Goal: Information Seeking & Learning: Learn about a topic

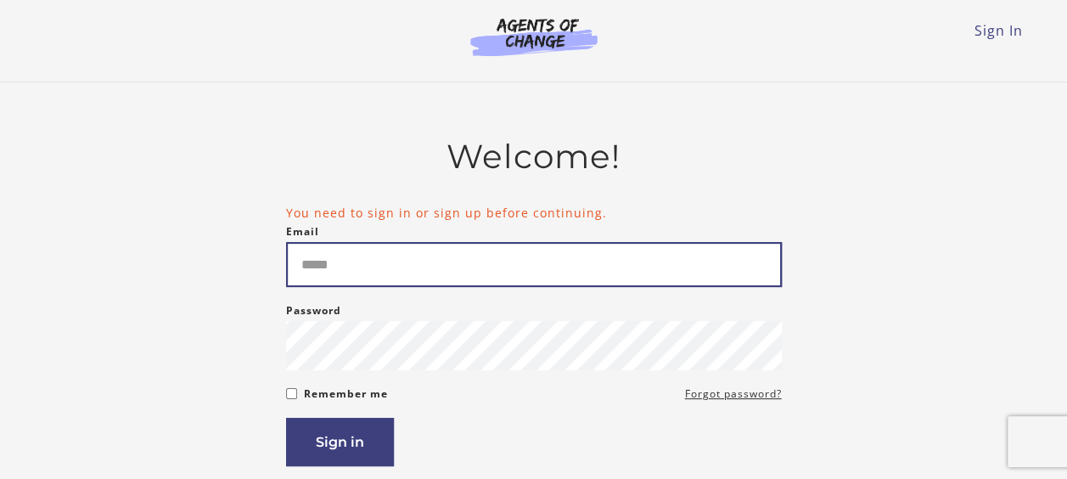
click at [457, 267] on input "Email" at bounding box center [534, 264] width 496 height 45
type input "**********"
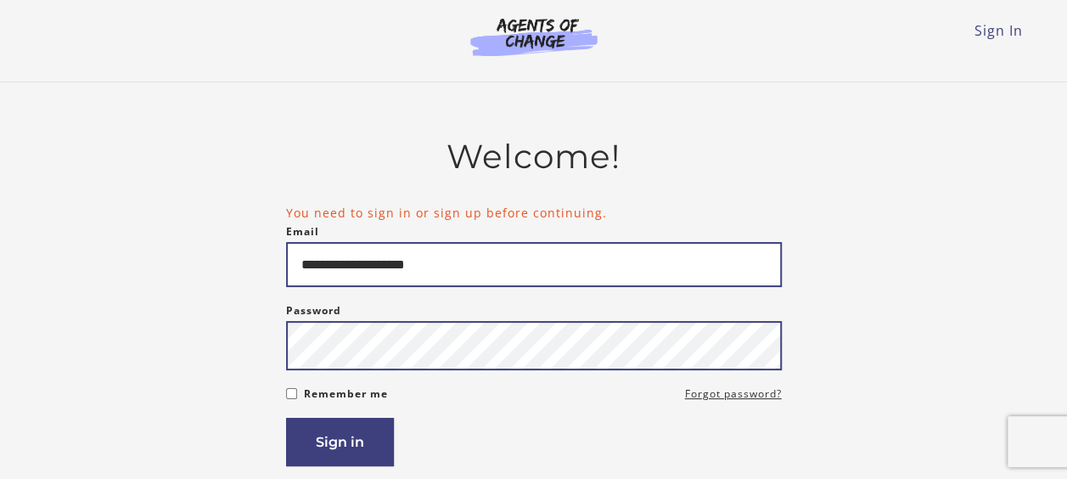
click at [286, 418] on button "Sign in" at bounding box center [340, 442] width 108 height 48
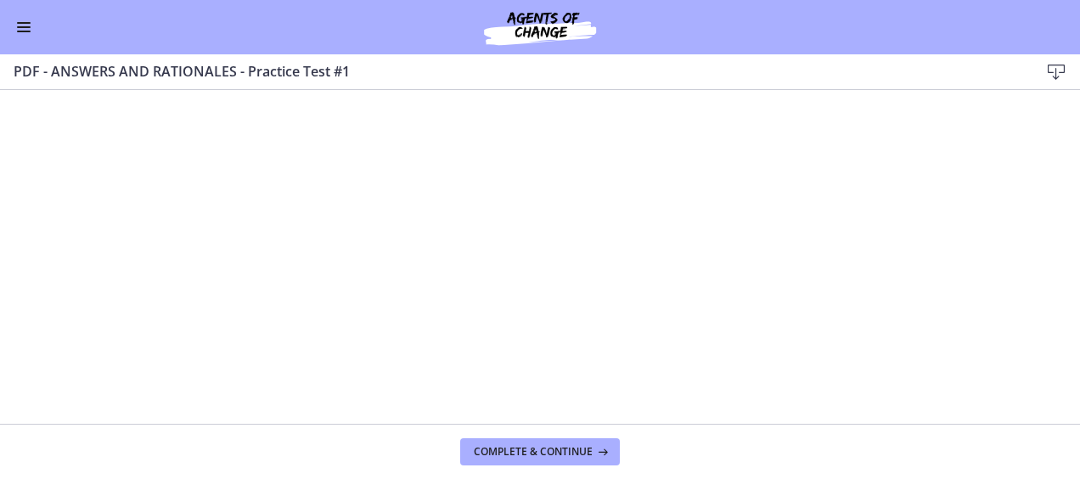
click at [19, 22] on span "Enable menu" at bounding box center [24, 23] width 14 height 2
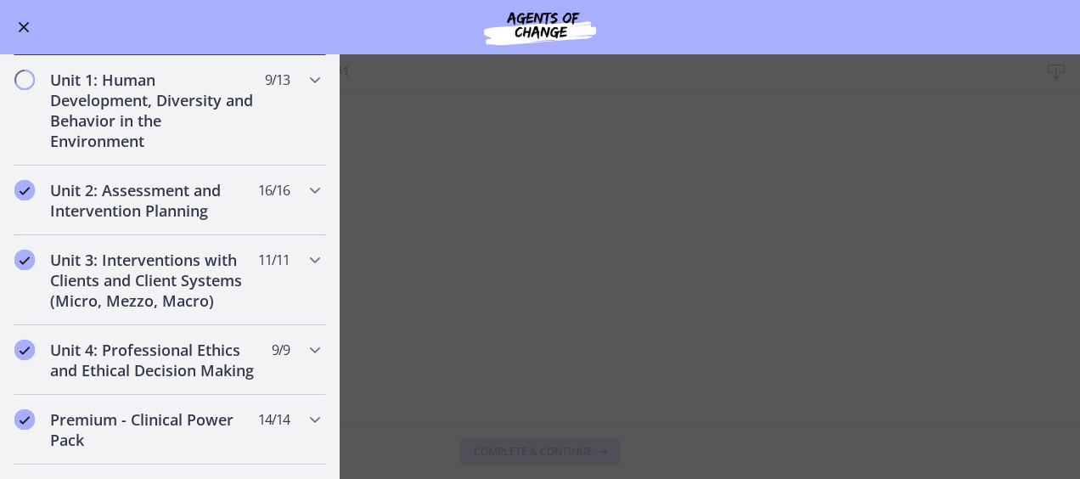
scroll to position [679, 0]
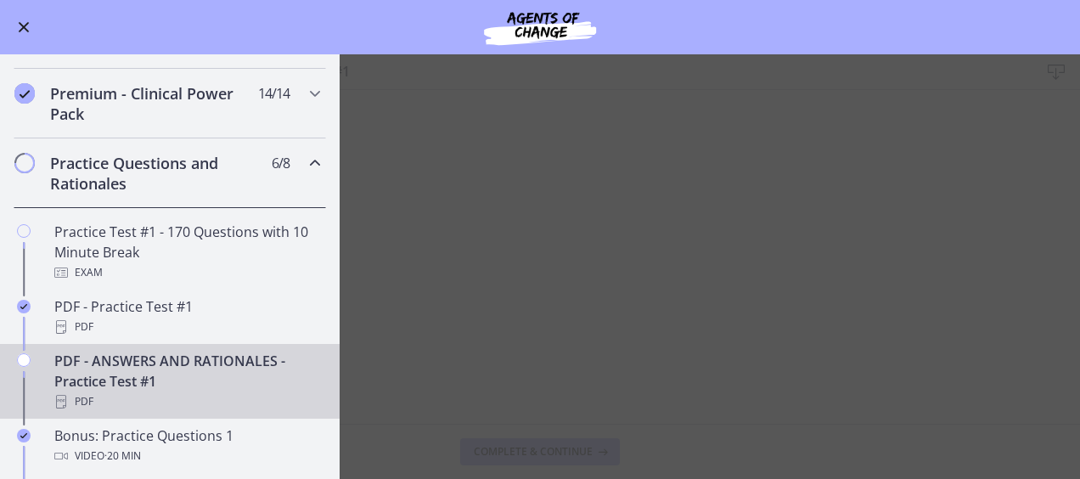
click at [211, 382] on div "PDF - ANSWERS AND RATIONALES - Practice Test #1 PDF" at bounding box center [186, 381] width 265 height 61
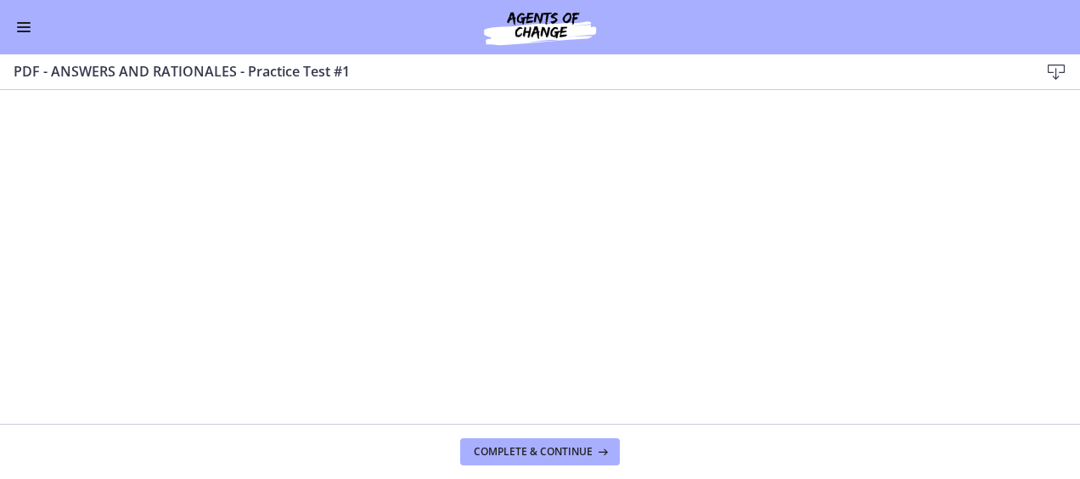
click at [25, 17] on button "Enable menu" at bounding box center [24, 27] width 20 height 20
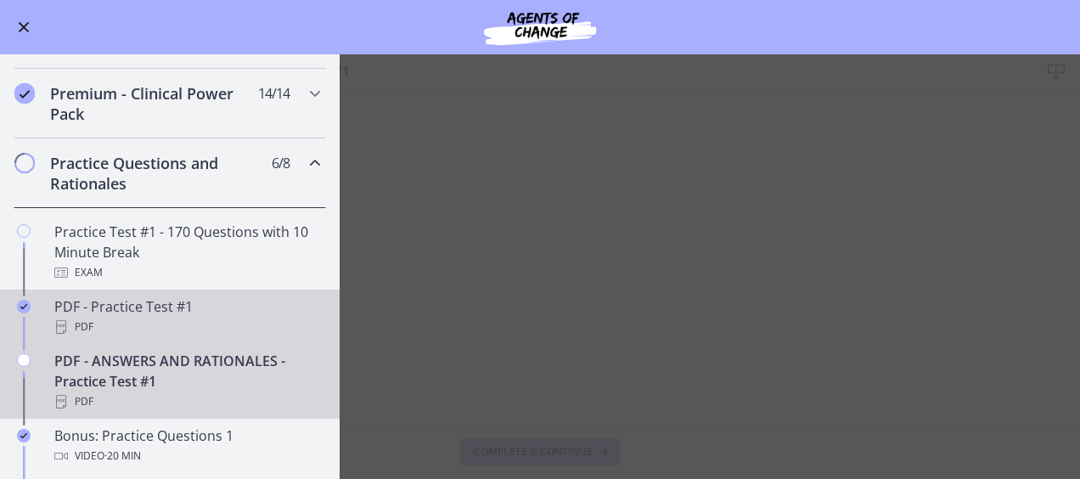
click at [170, 335] on div "PDF" at bounding box center [186, 327] width 265 height 20
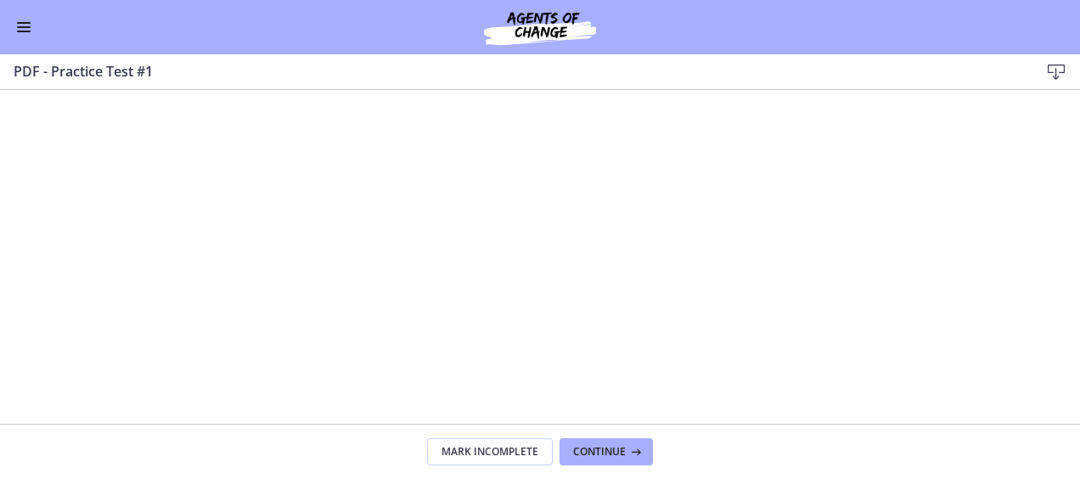
click at [23, 26] on span "Enable menu" at bounding box center [24, 27] width 14 height 2
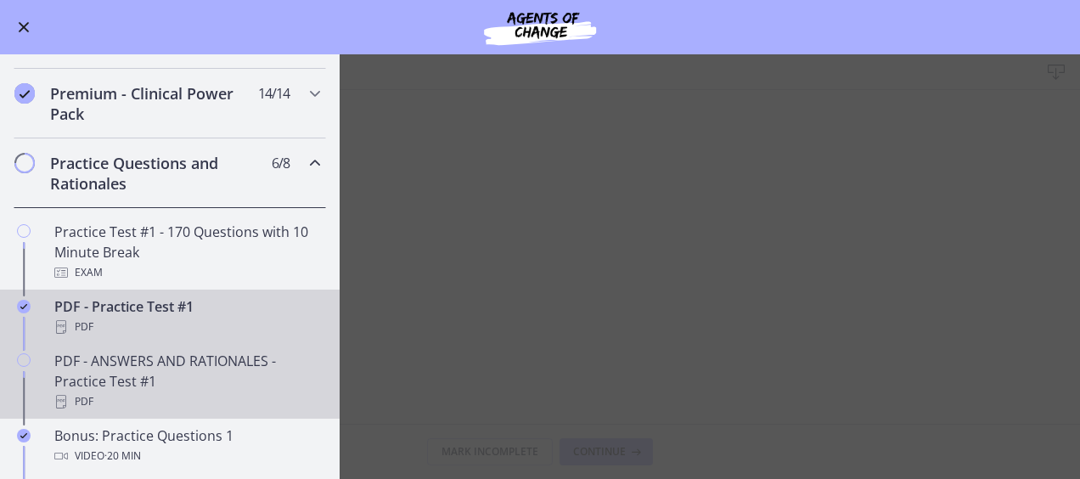
drag, startPoint x: 177, startPoint y: 392, endPoint x: 209, endPoint y: 396, distance: 32.4
click at [177, 392] on div "PDF - ANSWERS AND RATIONALES - Practice Test #1 PDF" at bounding box center [186, 381] width 265 height 61
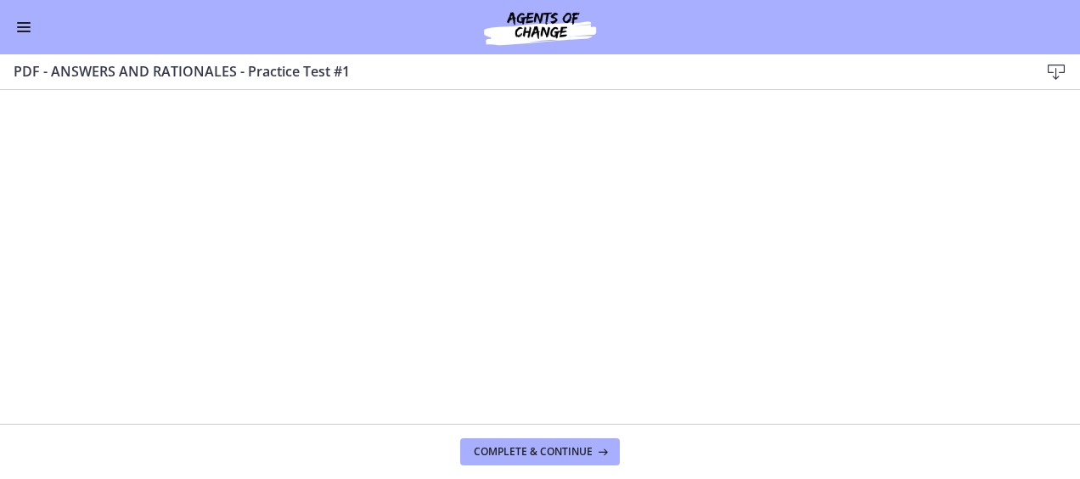
click at [1058, 77] on icon at bounding box center [1056, 72] width 20 height 20
